Goal: Task Accomplishment & Management: Manage account settings

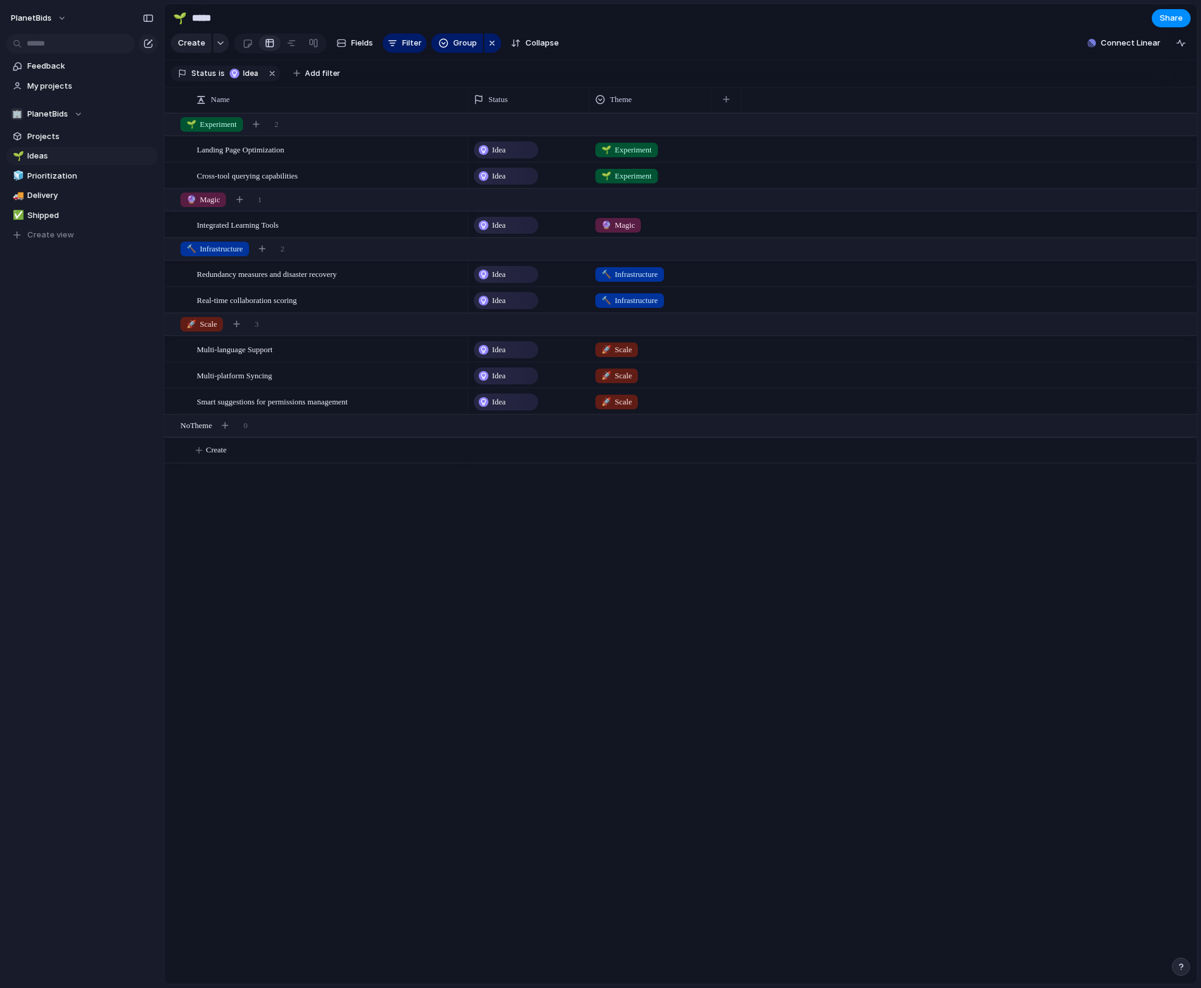
click at [460, 525] on div "Landing Page Optimization Cross-tool querying capabilities Integrated Learning …" at bounding box center [681, 548] width 1032 height 871
click at [78, 115] on div "🏢 PlanetBids" at bounding box center [47, 114] width 72 height 12
click at [74, 114] on div "🏢 PlanetBids Create new team" at bounding box center [600, 494] width 1201 height 988
click at [53, 20] on button "PlanetBids" at bounding box center [38, 18] width 67 height 19
click at [52, 19] on div "Settings Invite members Change theme Sign out" at bounding box center [600, 494] width 1201 height 988
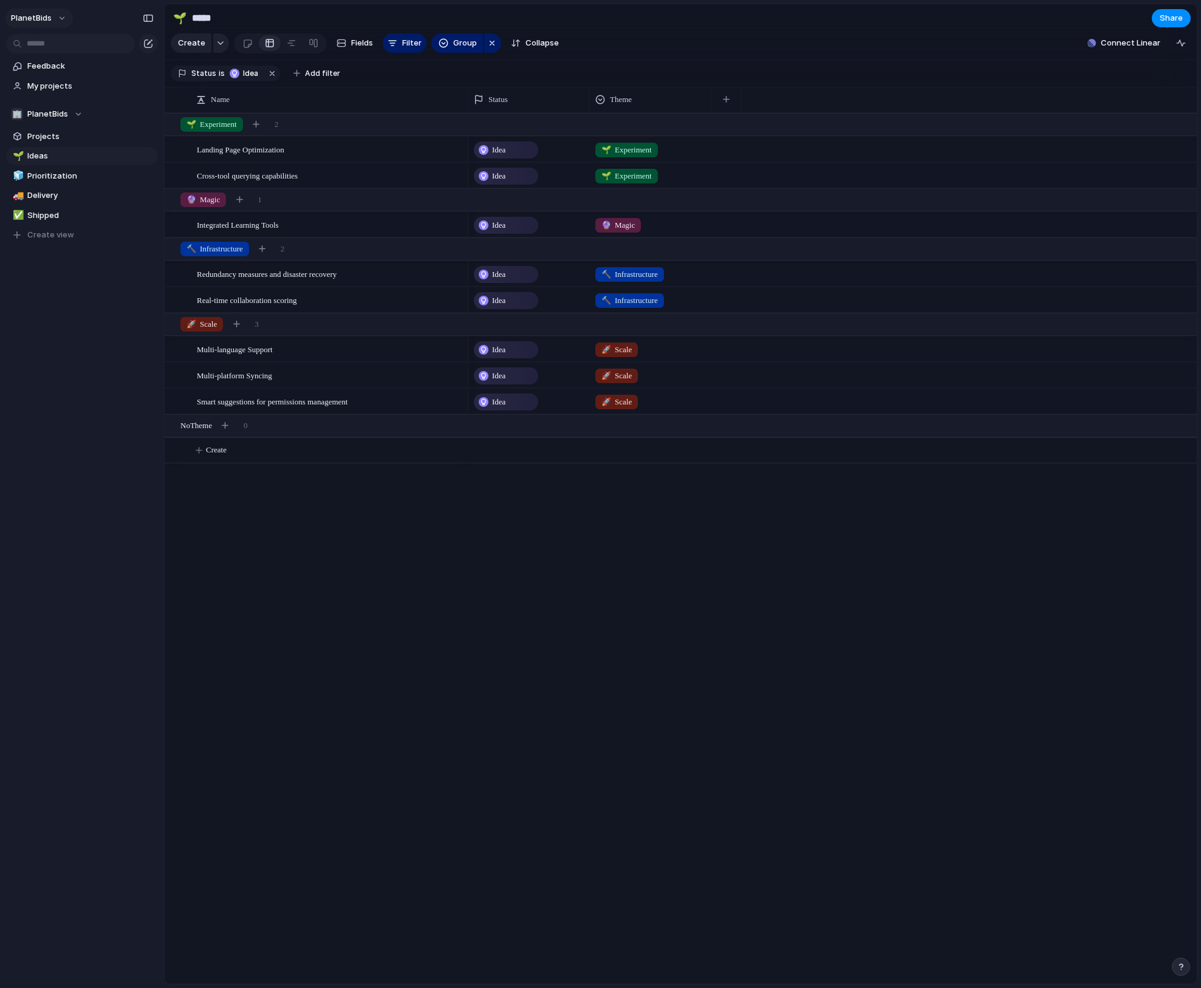
click at [44, 21] on span "PlanetBids" at bounding box center [31, 18] width 41 height 12
click at [156, 138] on span "Neutral dark" at bounding box center [140, 143] width 47 height 12
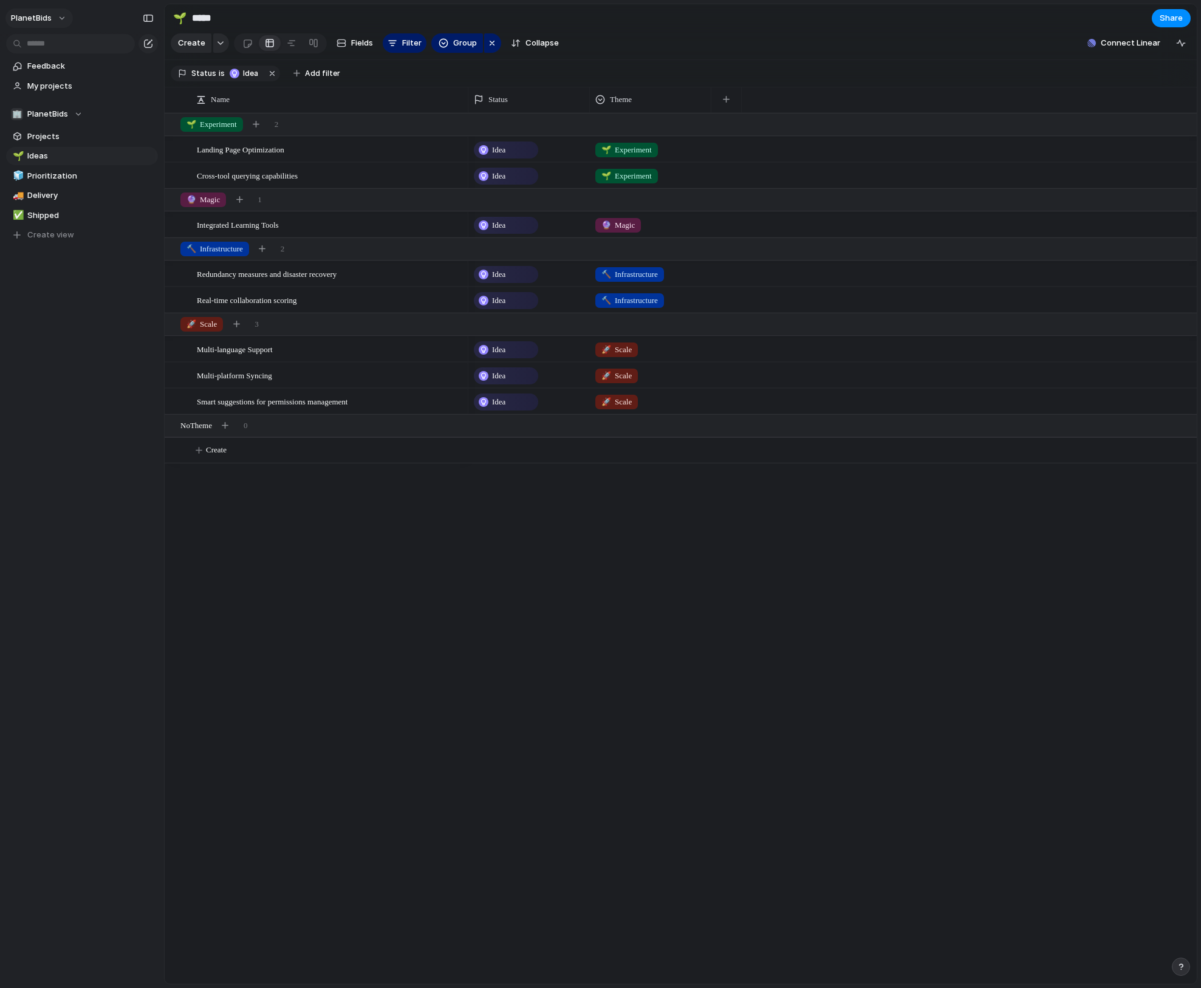
click at [49, 18] on span "PlanetBids" at bounding box center [31, 18] width 41 height 12
click at [154, 160] on li "Forest" at bounding box center [152, 161] width 80 height 19
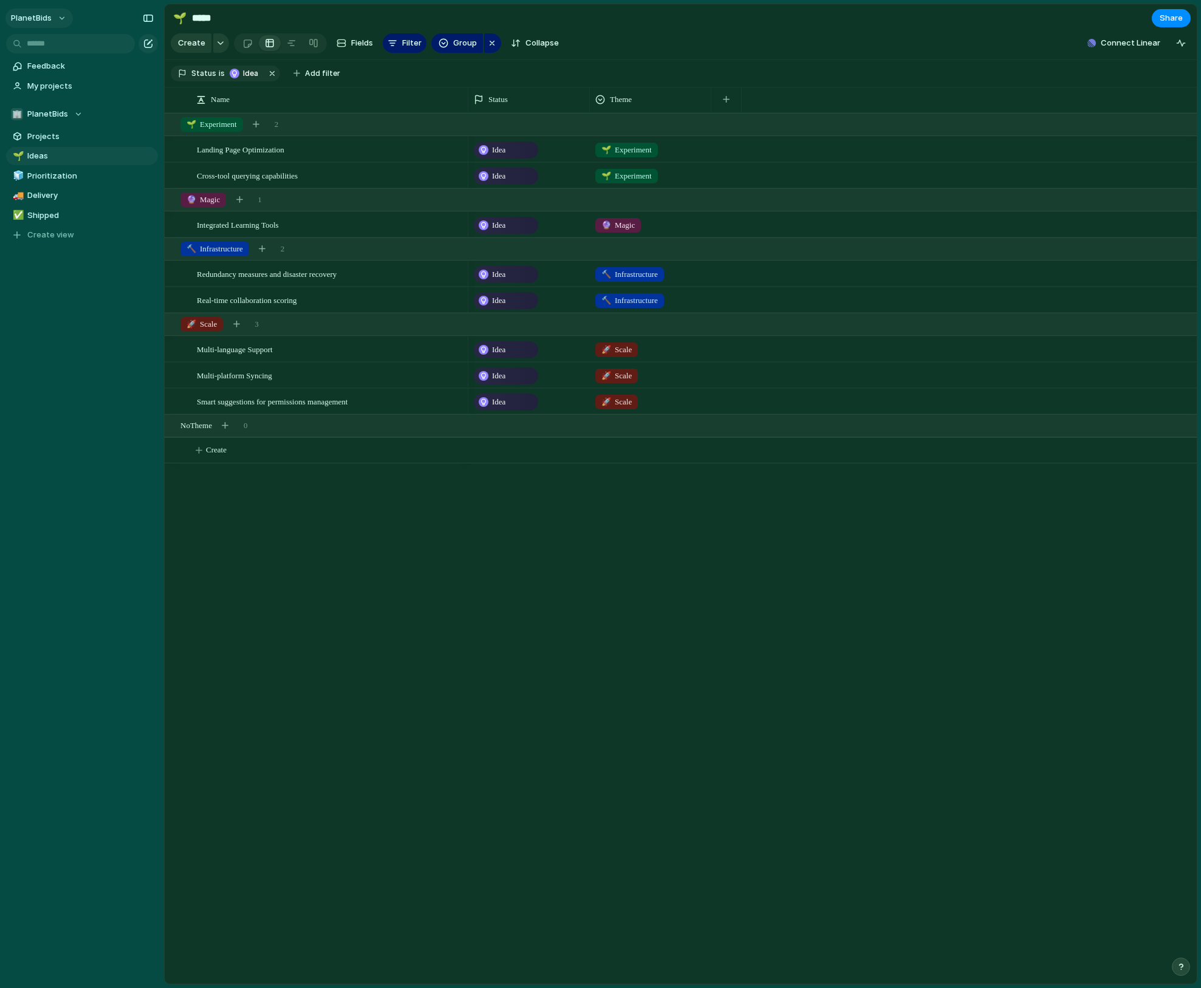
click at [48, 12] on span "PlanetBids" at bounding box center [31, 18] width 41 height 12
click at [136, 118] on li "Dark" at bounding box center [148, 123] width 72 height 19
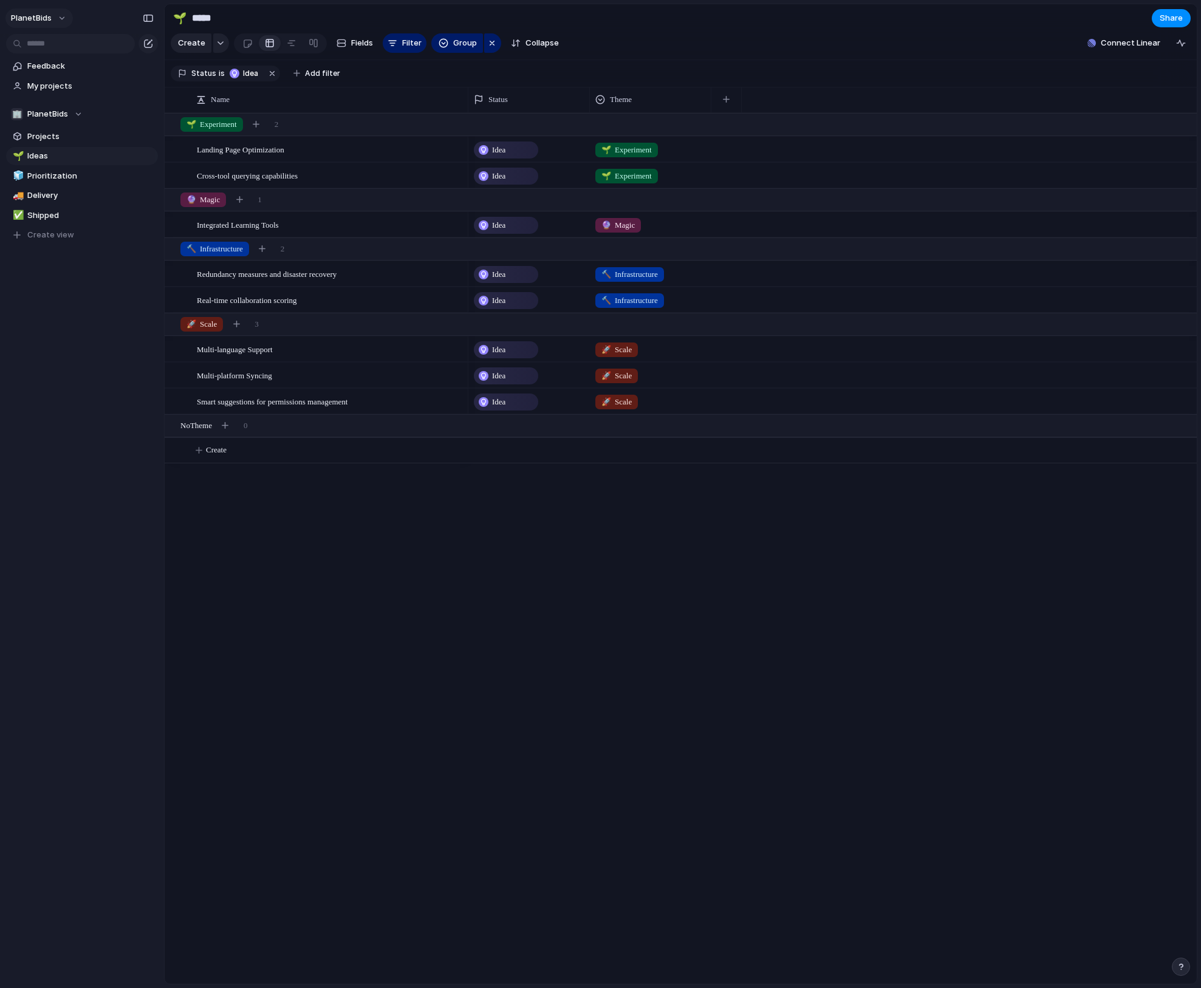
click at [42, 21] on span "PlanetBids" at bounding box center [31, 18] width 41 height 12
click at [141, 108] on li "Light" at bounding box center [148, 103] width 72 height 19
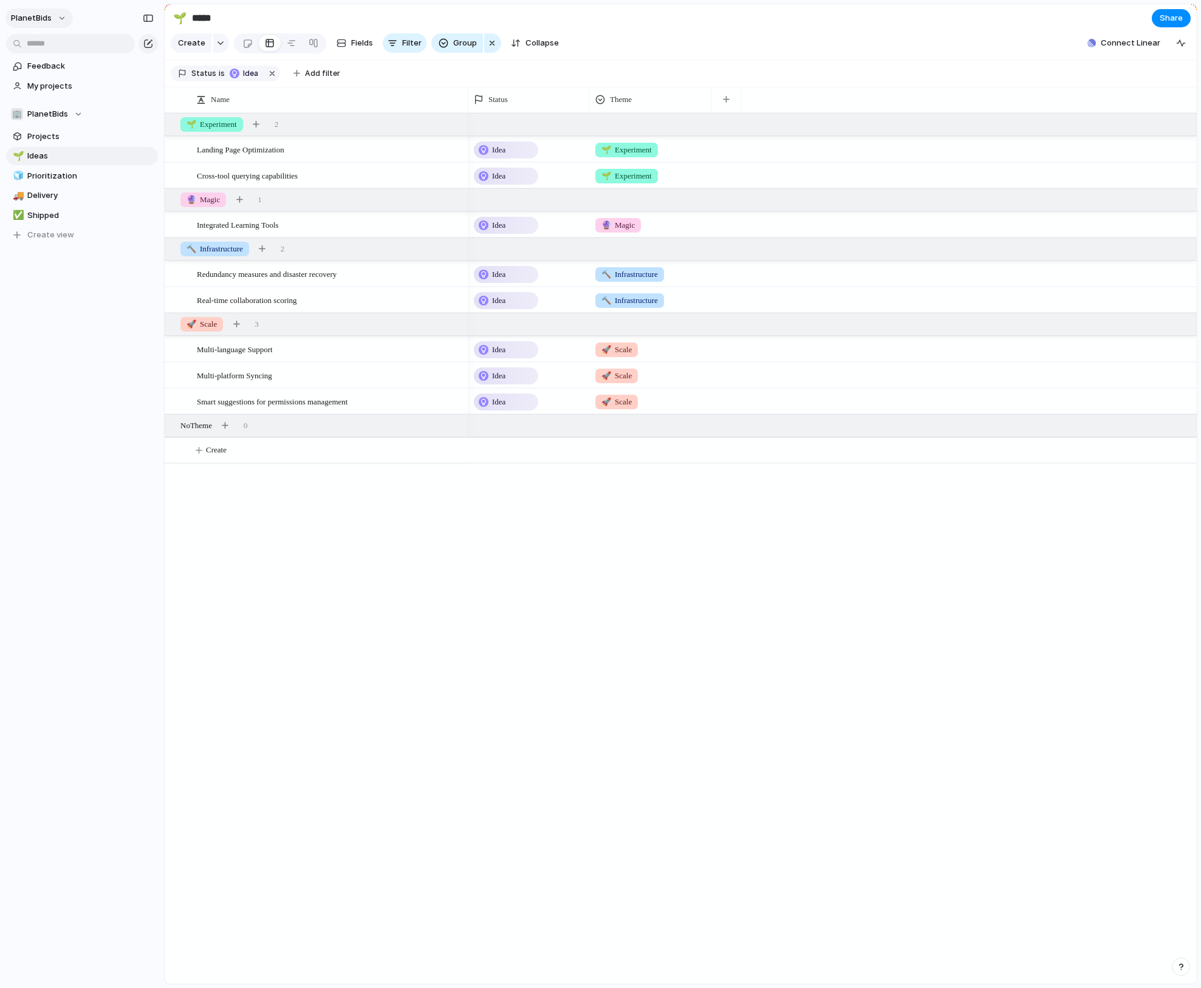
click at [53, 19] on button "PlanetBids" at bounding box center [38, 18] width 67 height 19
click at [134, 85] on span "System" at bounding box center [131, 84] width 29 height 12
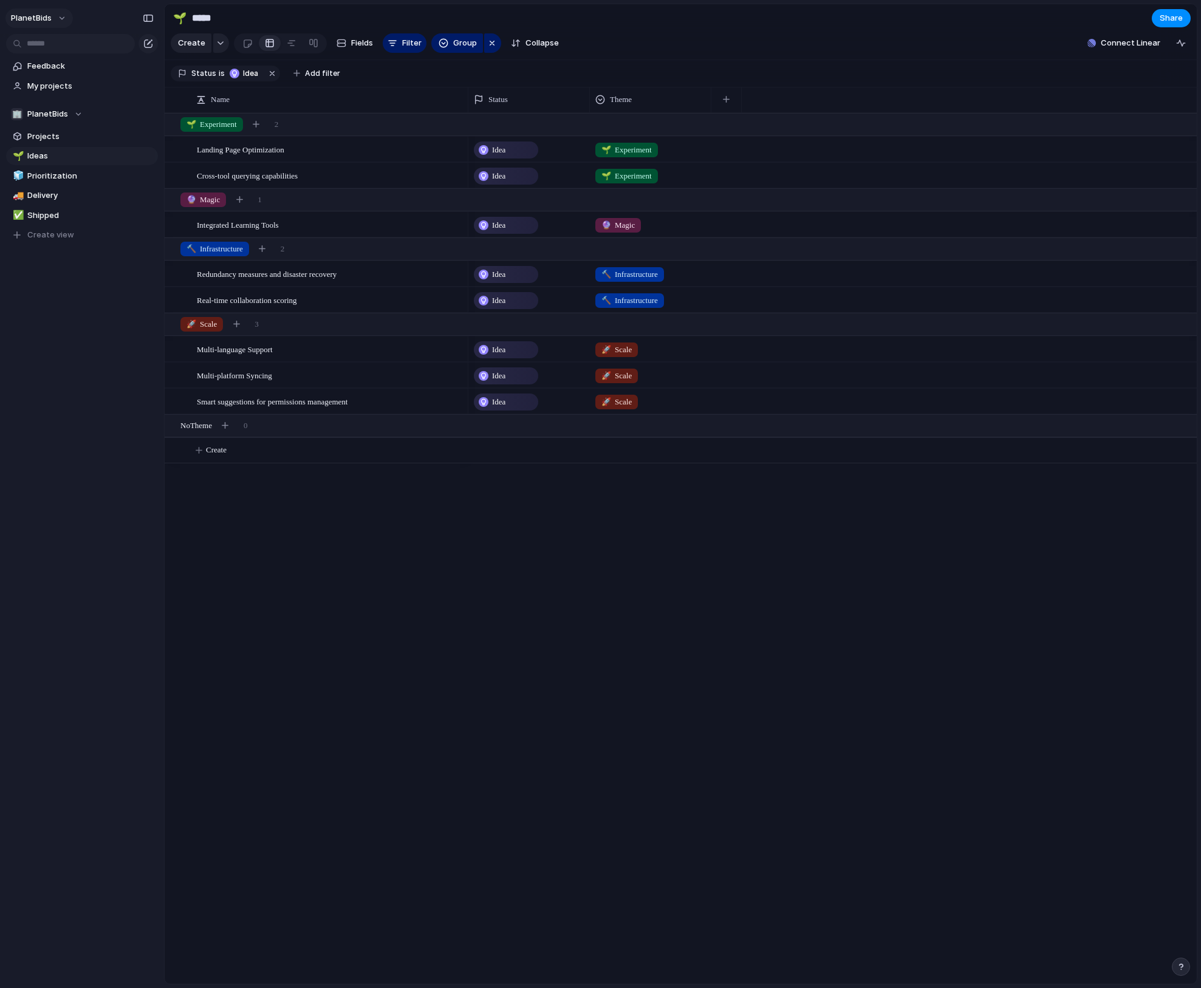
click at [50, 12] on button "PlanetBids" at bounding box center [38, 18] width 67 height 19
click at [44, 46] on span "Settings" at bounding box center [44, 45] width 33 height 12
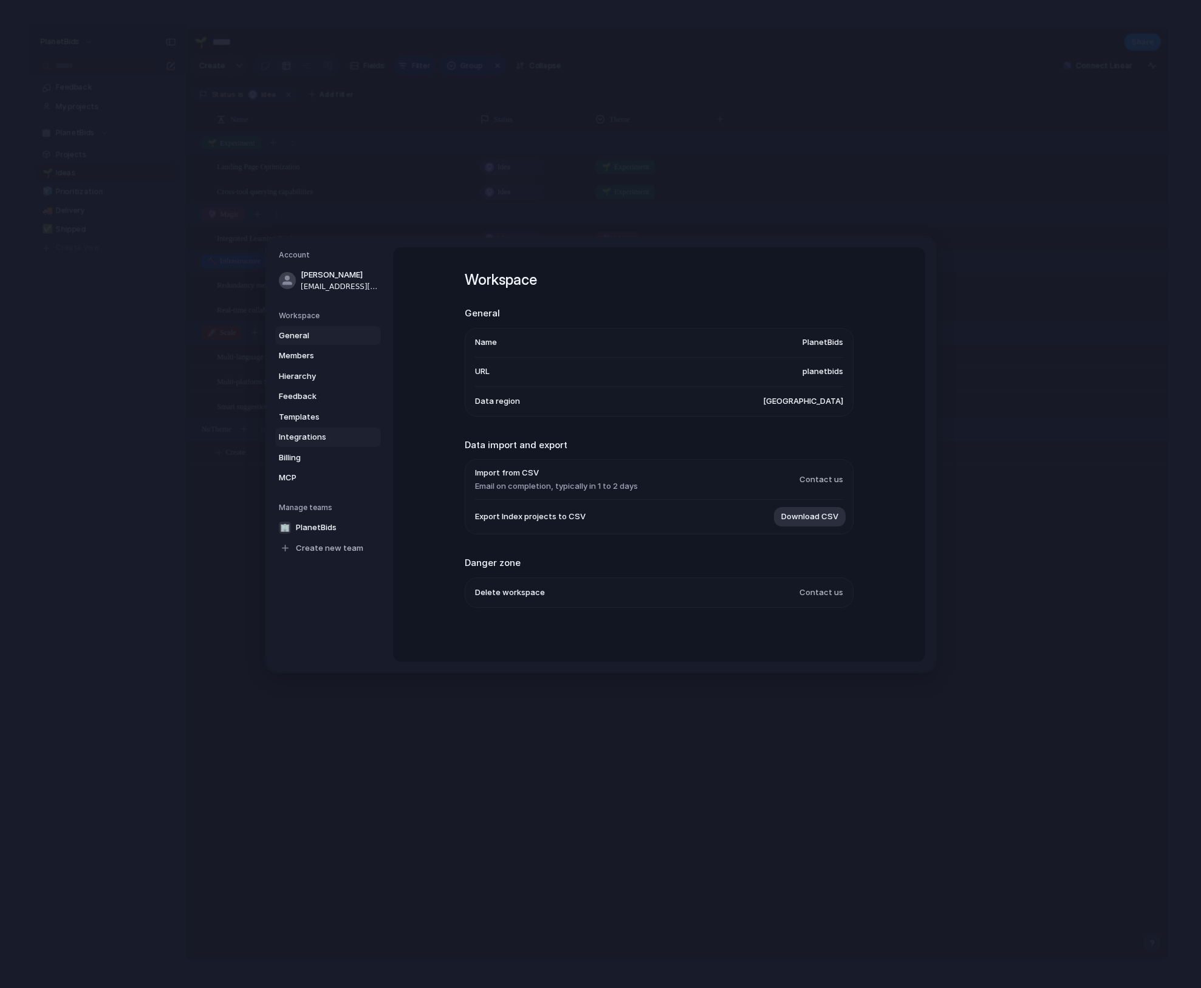
click at [315, 436] on span "Integrations" at bounding box center [318, 437] width 78 height 12
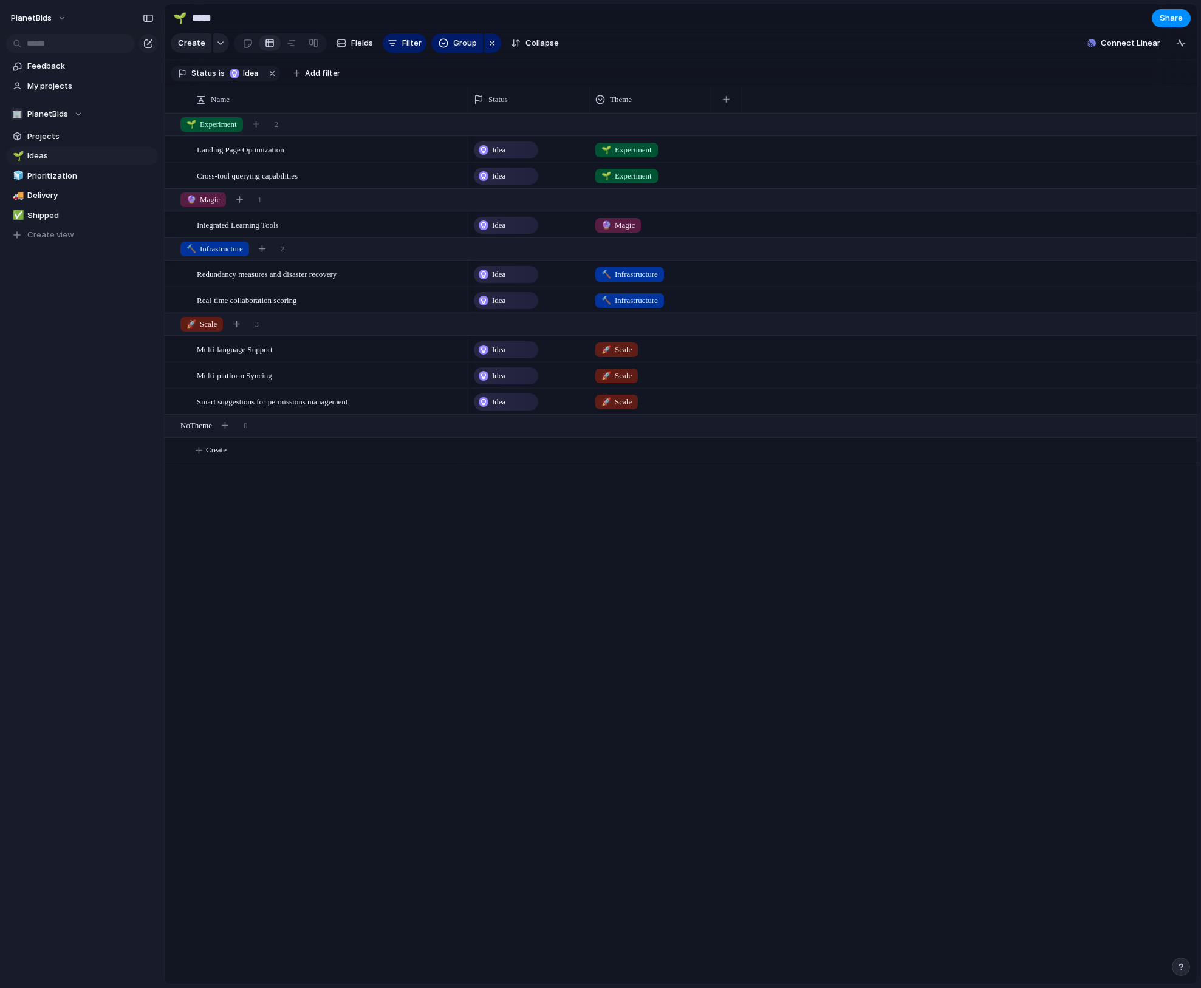
click at [422, 558] on div "Landing Page Optimization Cross-tool querying capabilities Integrated Learning …" at bounding box center [681, 548] width 1032 height 871
